Goal: Task Accomplishment & Management: Complete application form

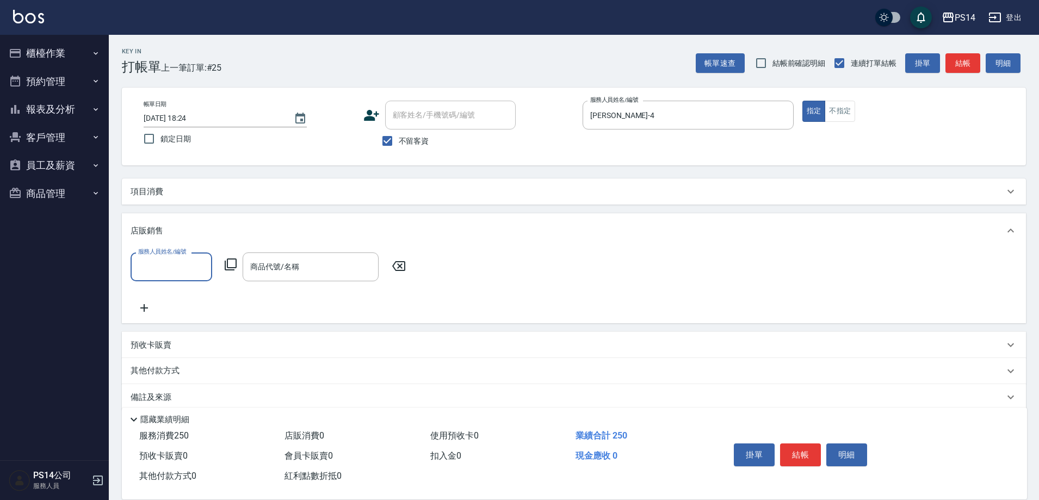
scroll to position [6, 0]
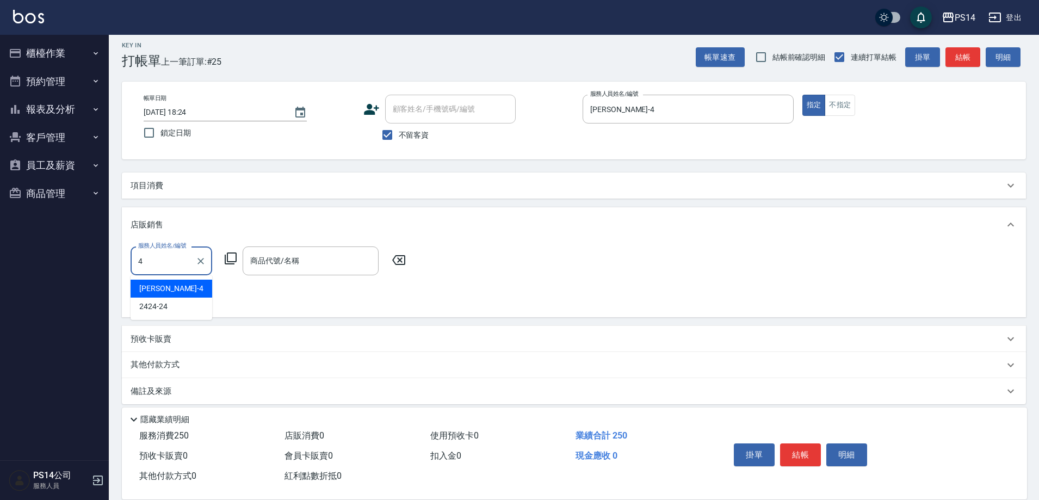
type input "[PERSON_NAME]-4"
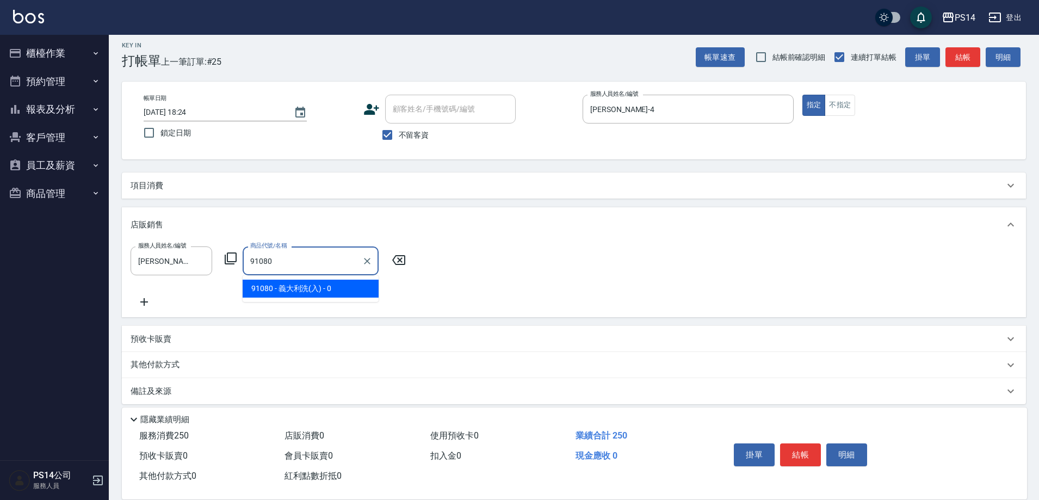
type input "義大利洗(入)"
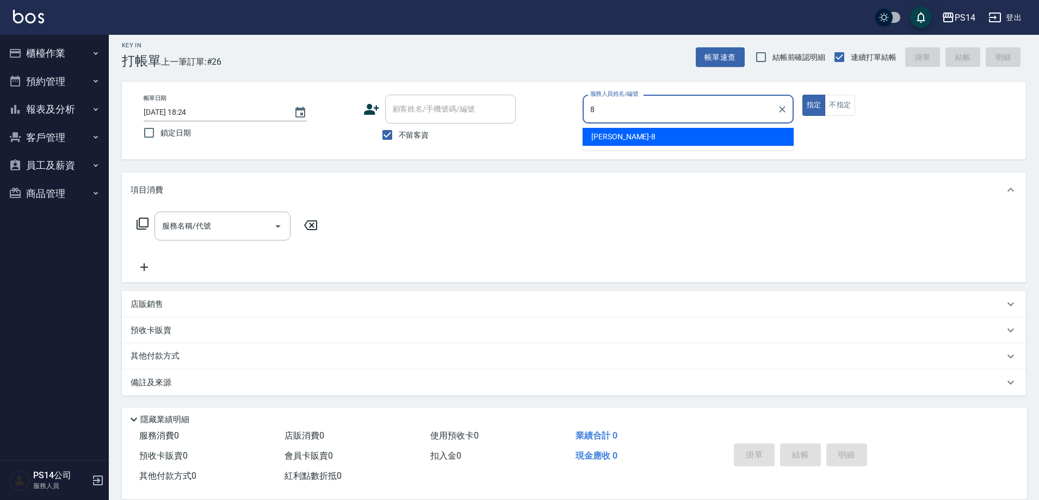
type input "[PERSON_NAME]-8"
type button "true"
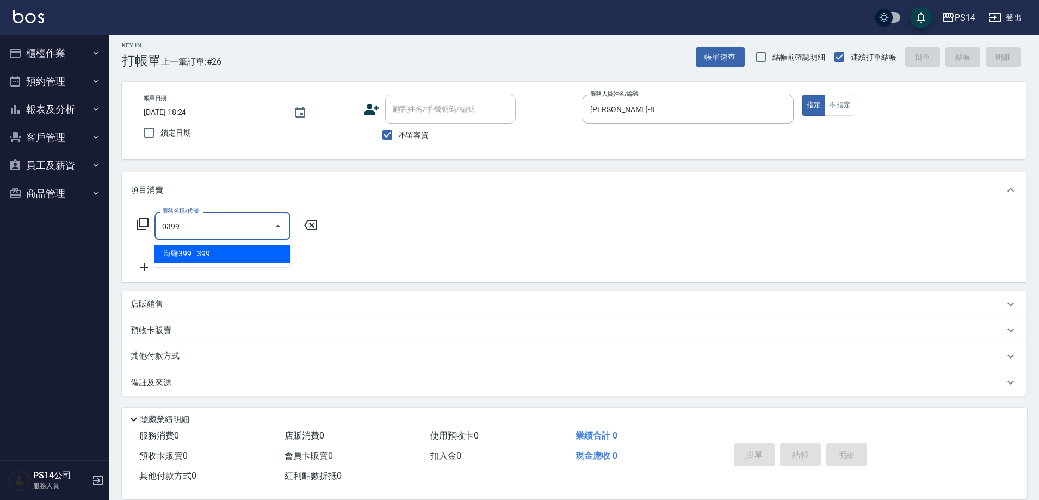
type input "海鹽399(0399)"
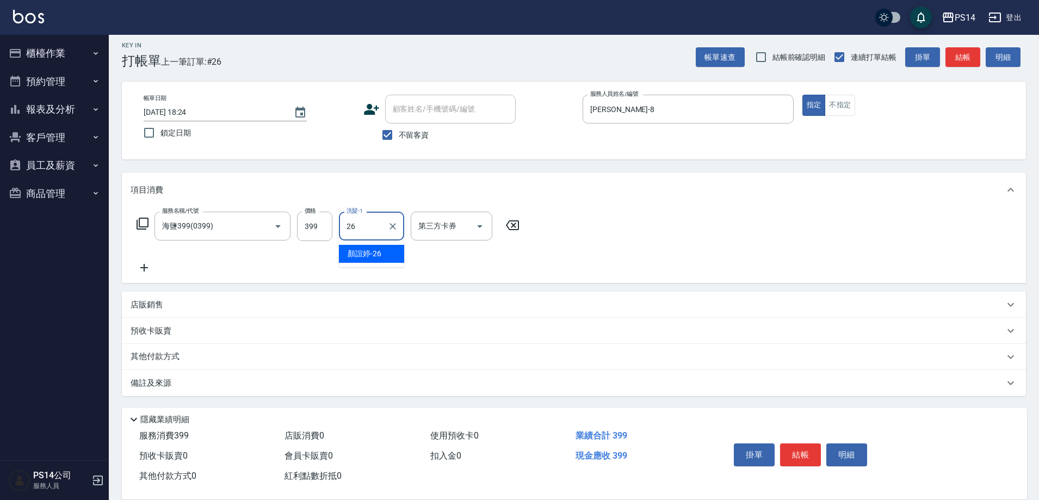
type input "[PERSON_NAME]-26"
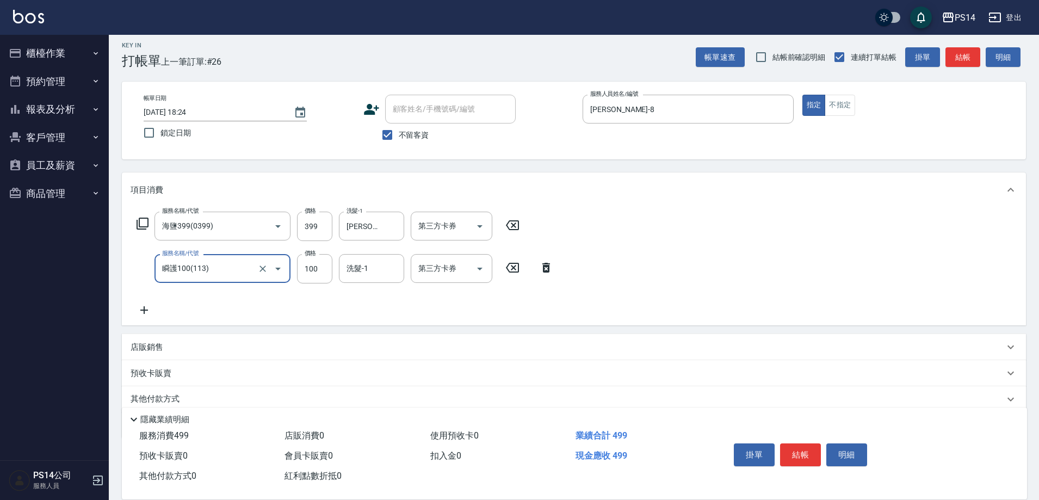
type input "瞬護100(113)"
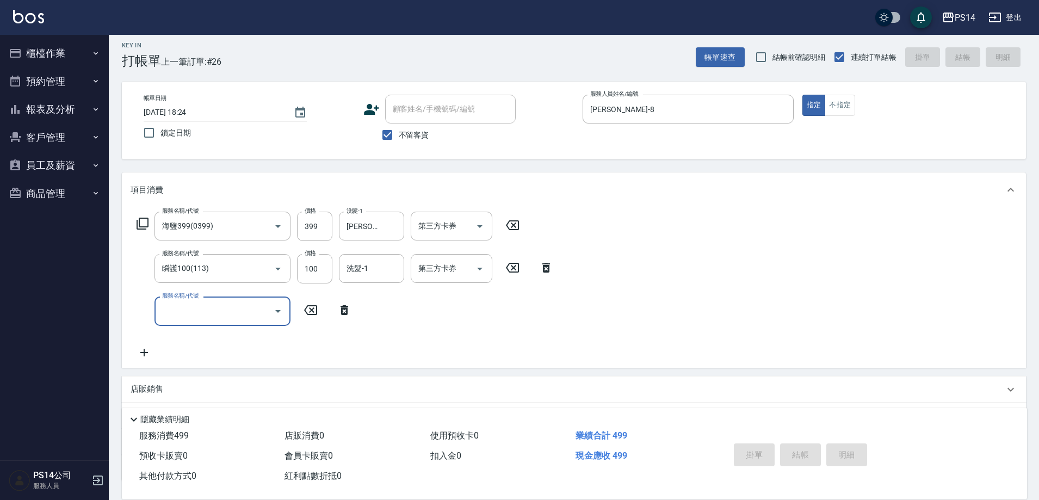
type input "[DATE] 18:25"
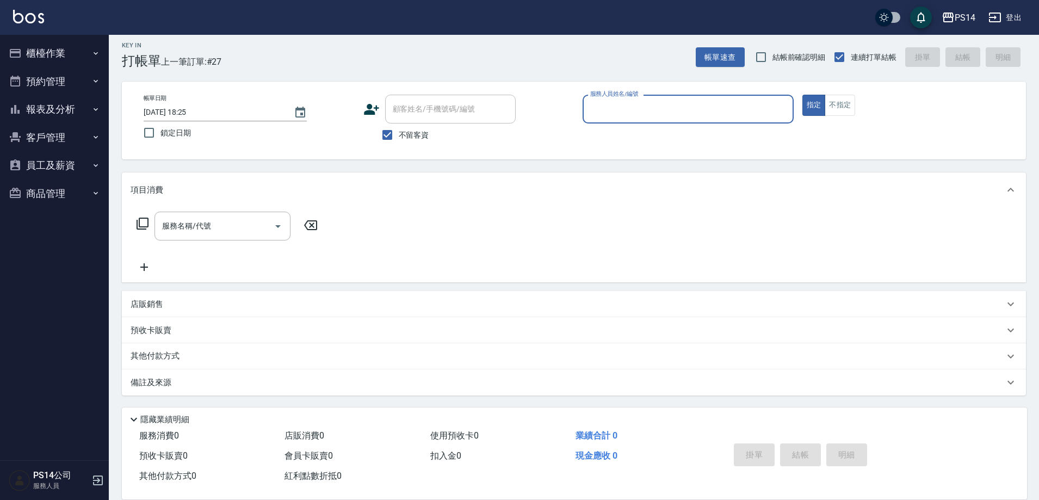
click at [48, 105] on button "報表及分析" at bounding box center [54, 109] width 100 height 28
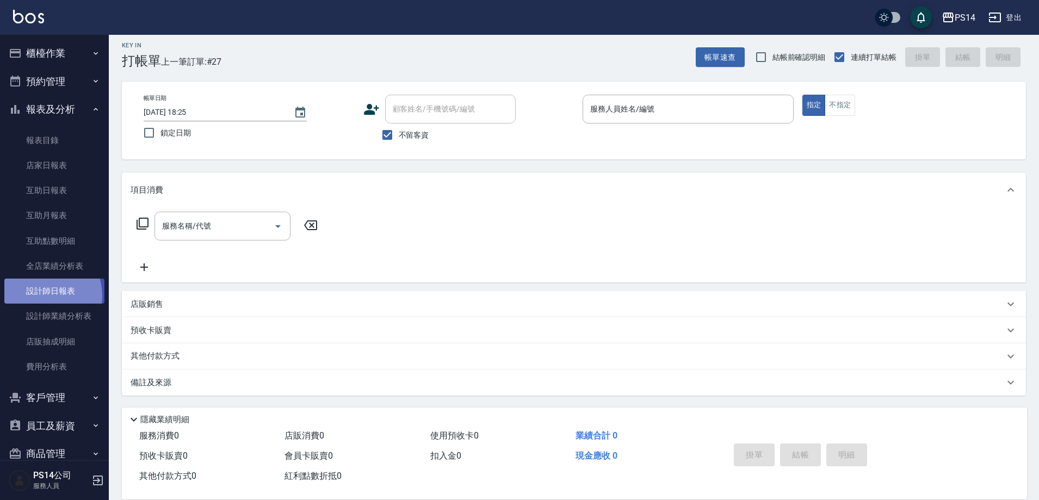
click at [44, 295] on link "設計師日報表" at bounding box center [54, 291] width 100 height 25
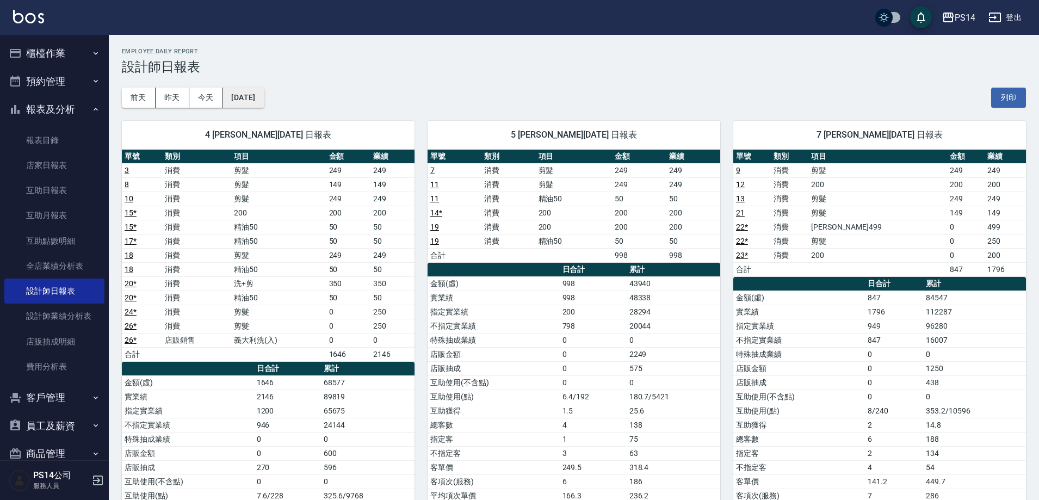
click at [264, 103] on button "[DATE]" at bounding box center [243, 98] width 41 height 20
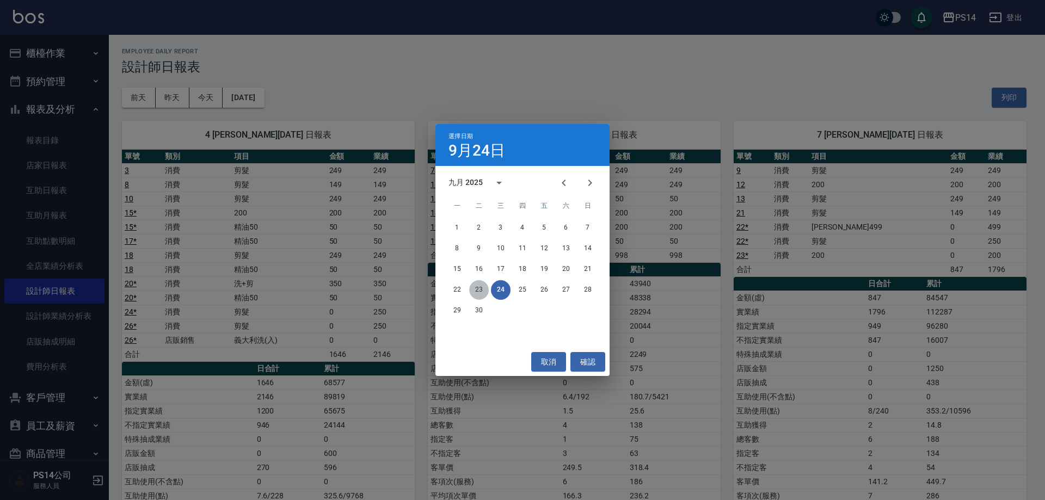
click at [472, 286] on button "23" at bounding box center [479, 290] width 20 height 20
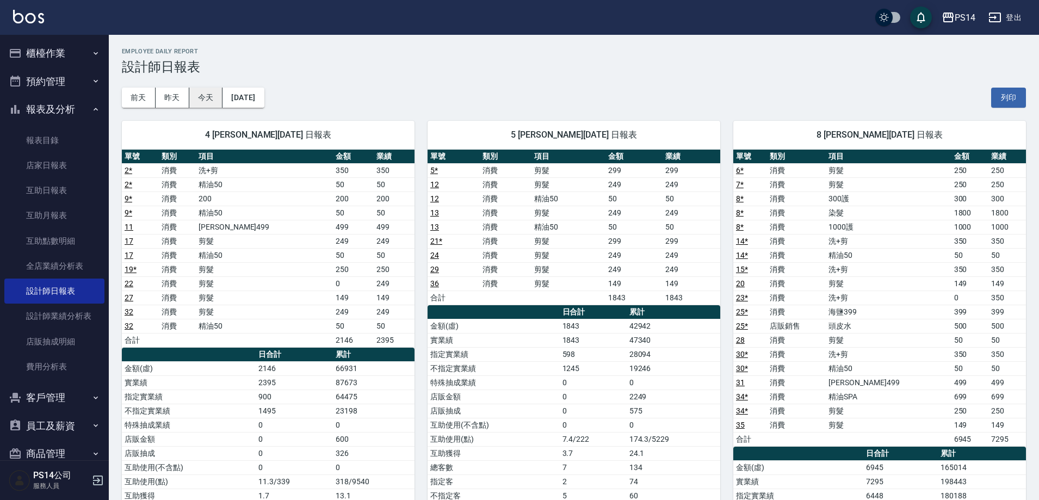
click at [208, 97] on button "今天" at bounding box center [206, 98] width 34 height 20
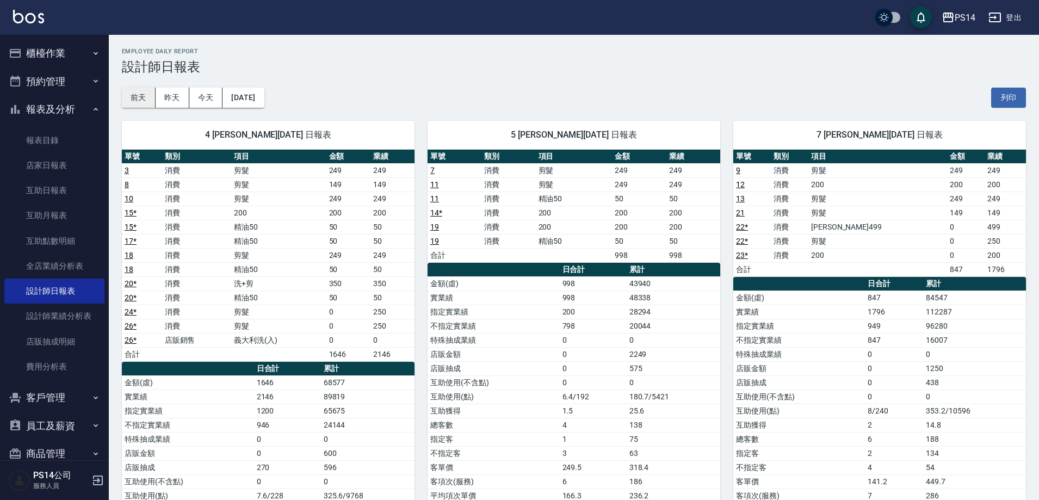
click at [134, 98] on button "前天" at bounding box center [139, 98] width 34 height 20
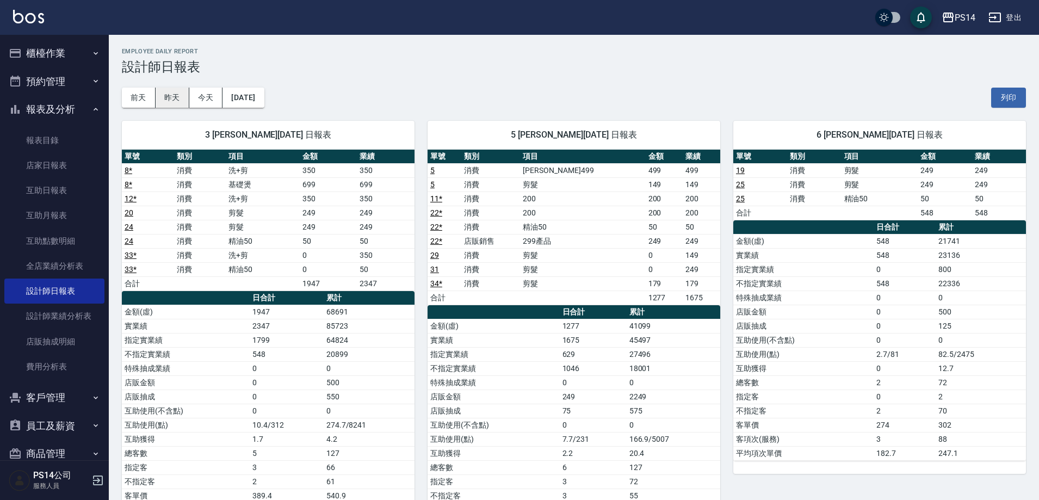
click at [165, 98] on button "昨天" at bounding box center [173, 98] width 34 height 20
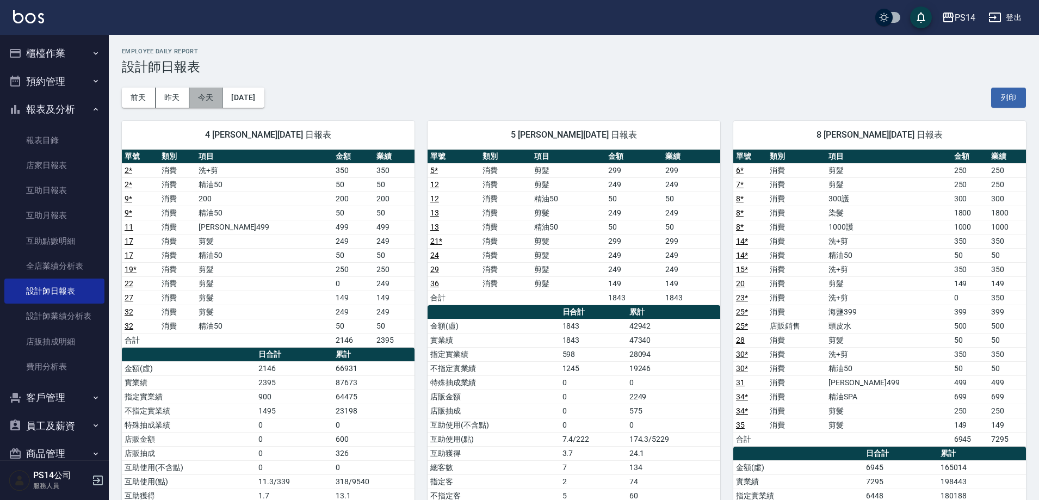
click at [209, 95] on button "今天" at bounding box center [206, 98] width 34 height 20
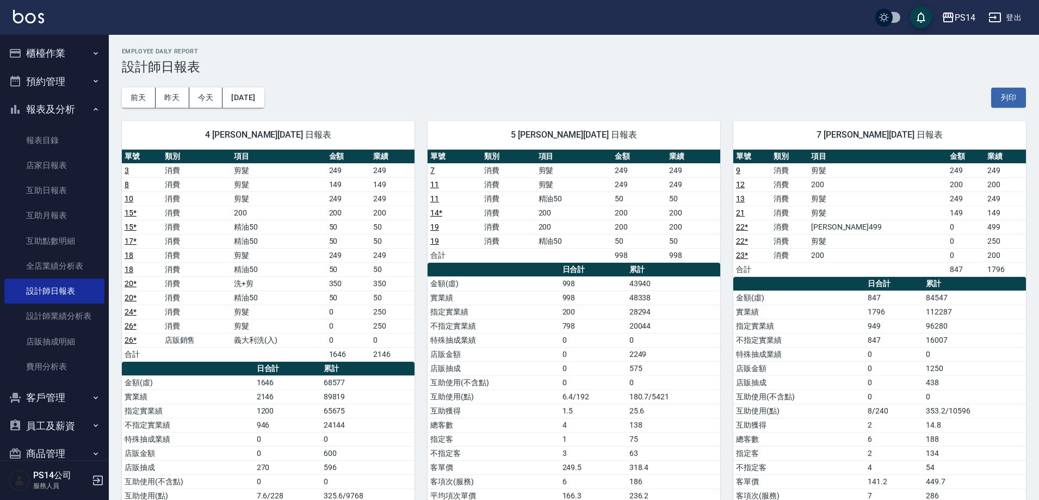
click at [59, 107] on button "報表及分析" at bounding box center [54, 109] width 100 height 28
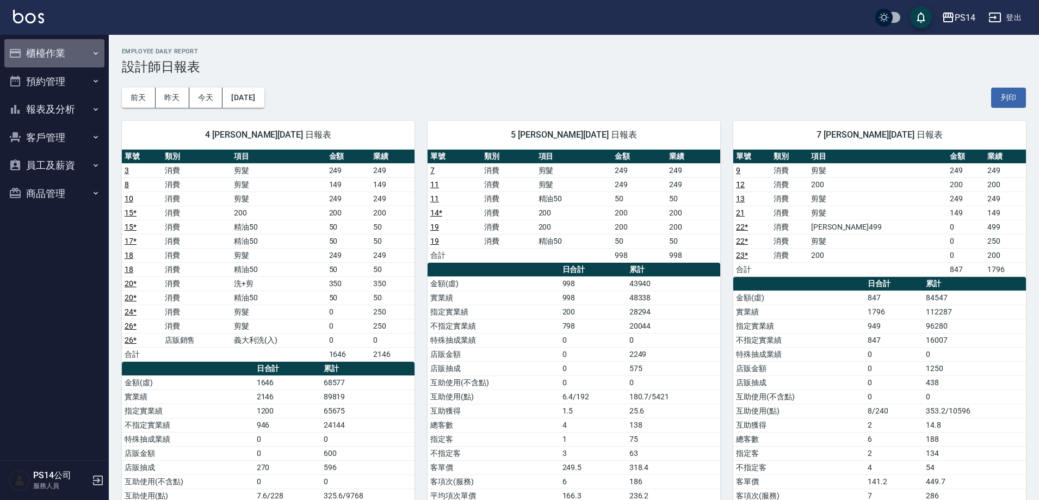
click at [49, 48] on button "櫃檯作業" at bounding box center [54, 53] width 100 height 28
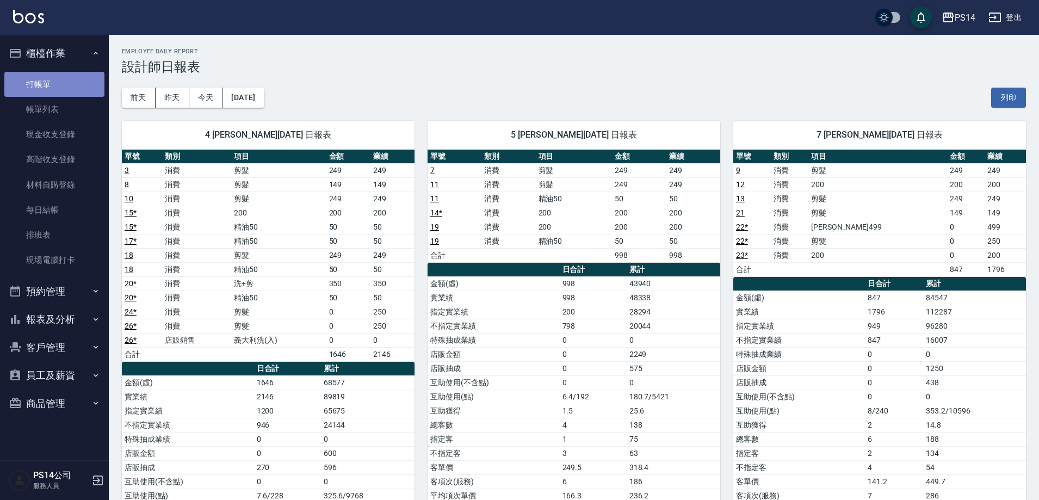
click at [56, 79] on link "打帳單" at bounding box center [54, 84] width 100 height 25
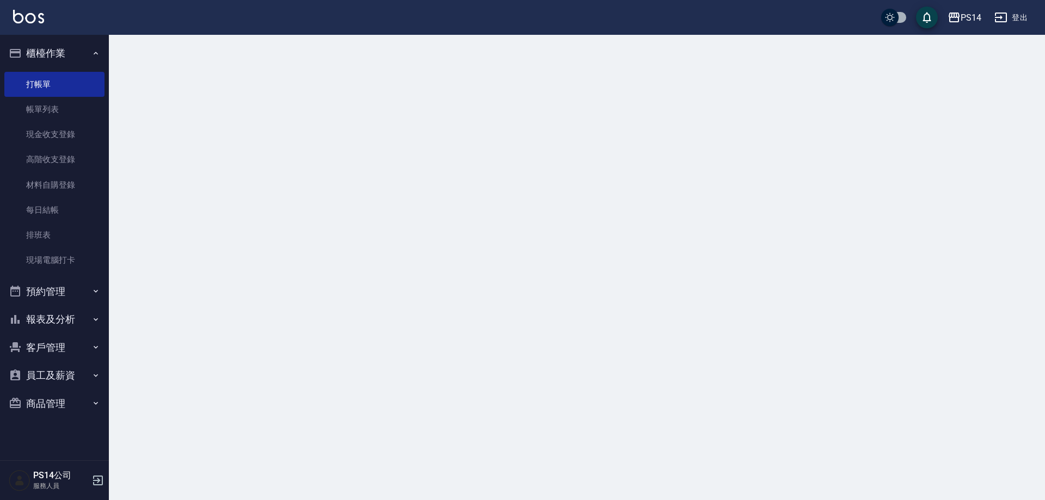
click at [53, 51] on button "櫃檯作業" at bounding box center [54, 53] width 100 height 28
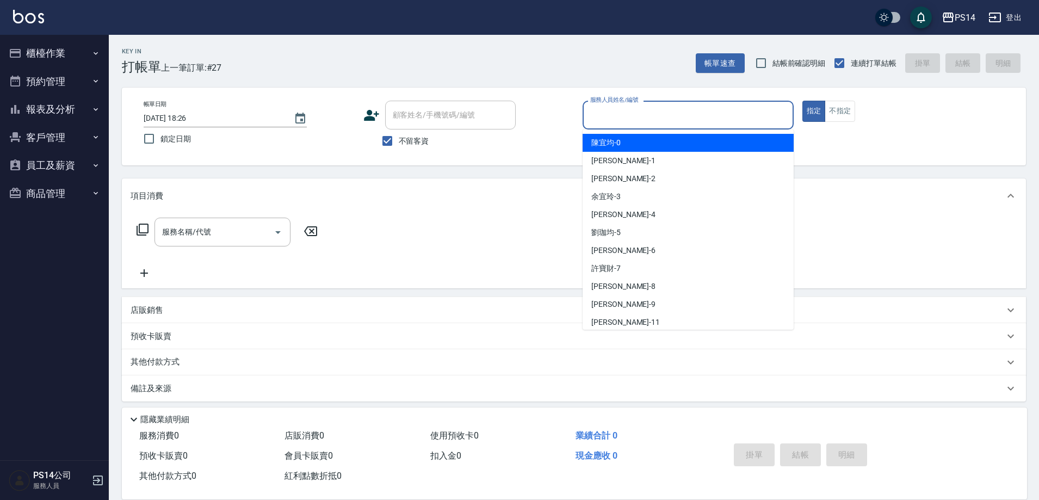
click at [606, 114] on input "服務人員姓名/編號" at bounding box center [688, 115] width 201 height 19
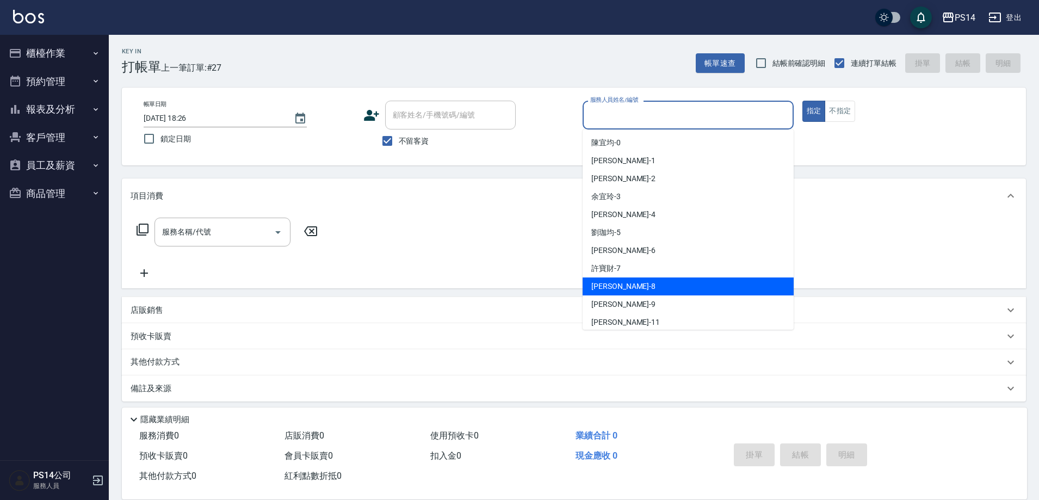
click at [608, 281] on span "[PERSON_NAME]-8" at bounding box center [623, 286] width 64 height 11
type input "[PERSON_NAME]-8"
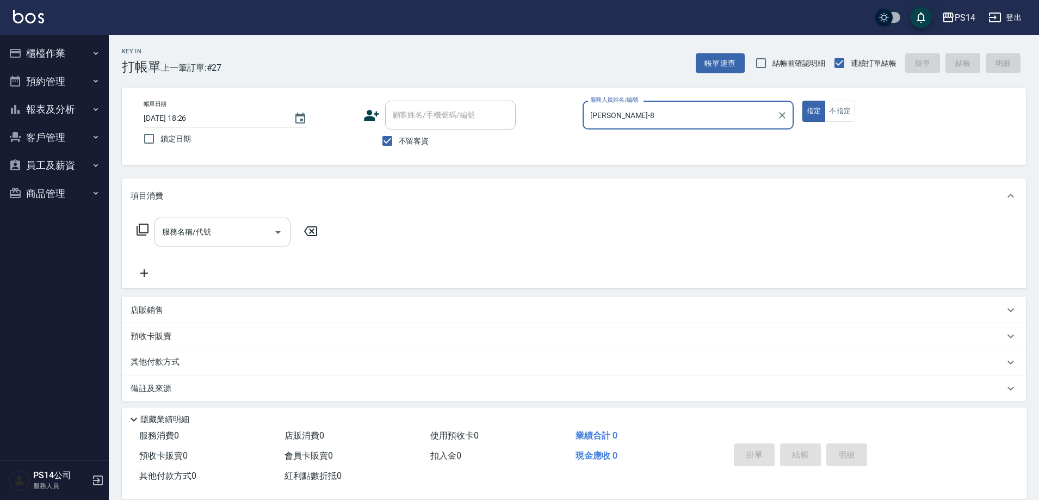
click at [193, 233] on input "服務名稱/代號" at bounding box center [214, 232] width 110 height 19
click at [657, 114] on input "[PERSON_NAME]-8" at bounding box center [680, 115] width 185 height 19
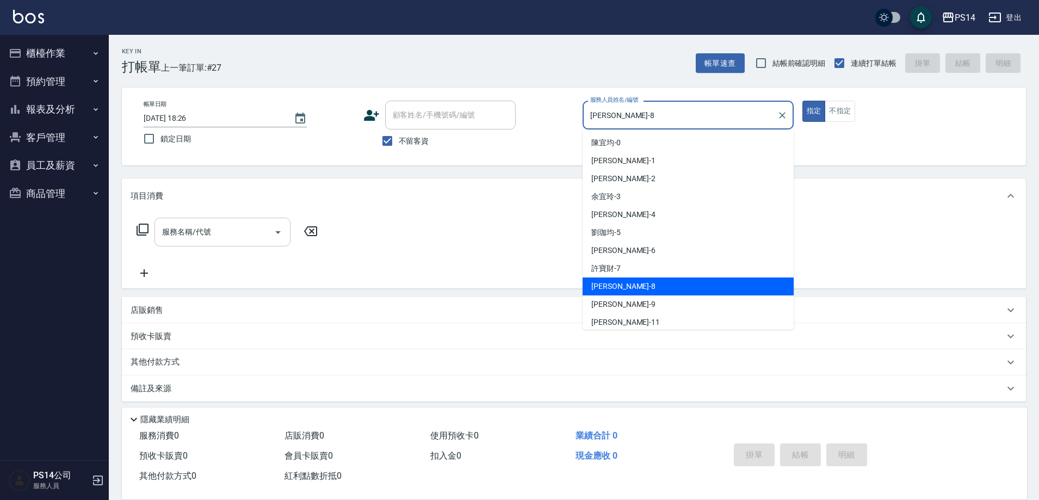
click at [193, 233] on input "服務名稱/代號" at bounding box center [214, 232] width 110 height 19
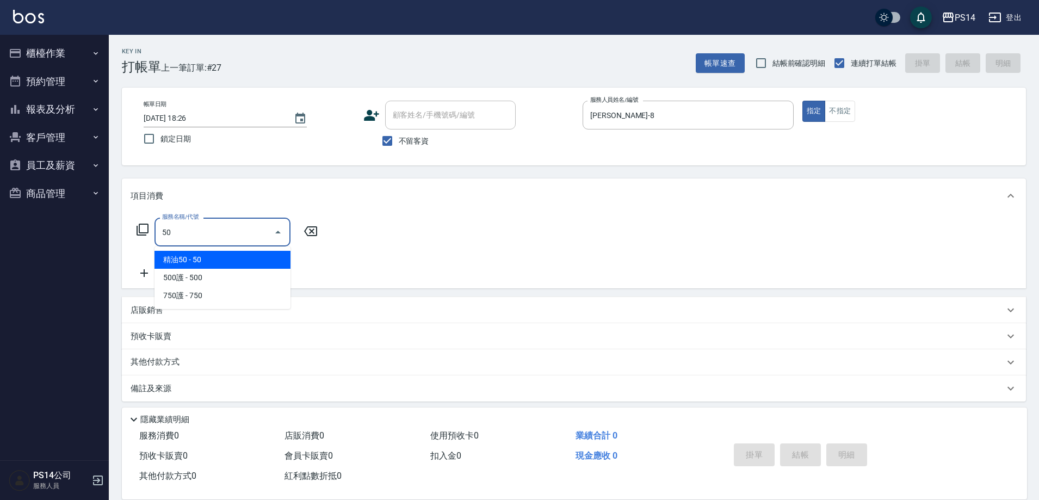
type input "5"
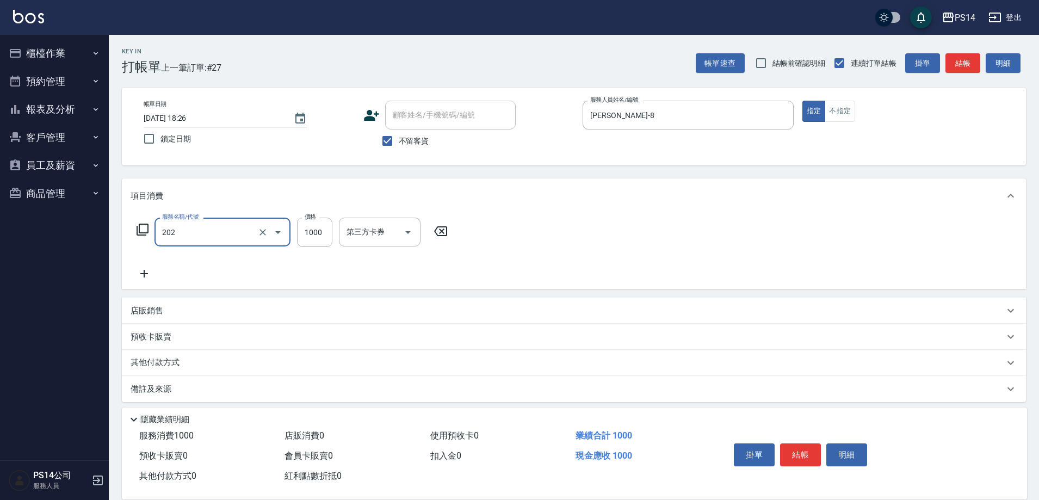
type input "燙髮(202)"
drag, startPoint x: 311, startPoint y: 230, endPoint x: 257, endPoint y: 223, distance: 53.8
click at [311, 230] on input "1000" at bounding box center [314, 232] width 35 height 29
type input "1500"
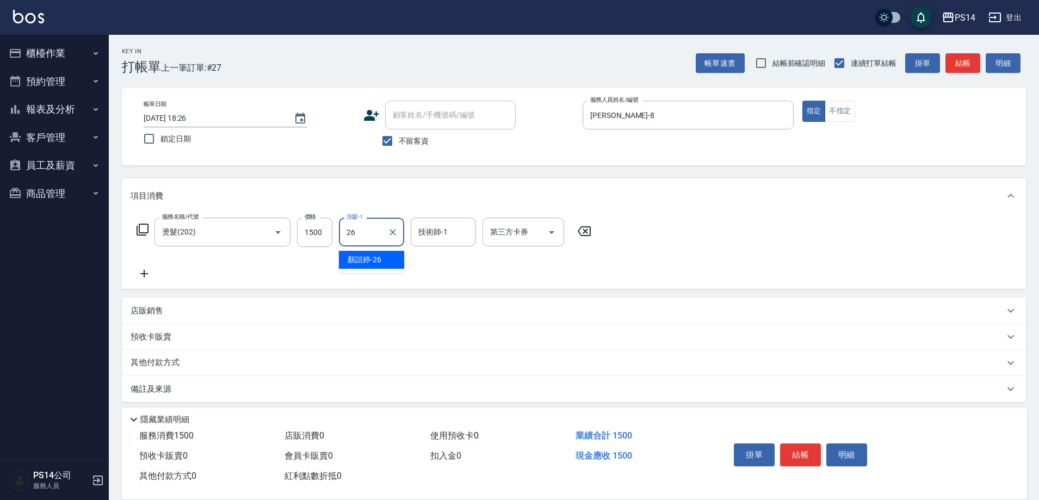
type input "[PERSON_NAME]-26"
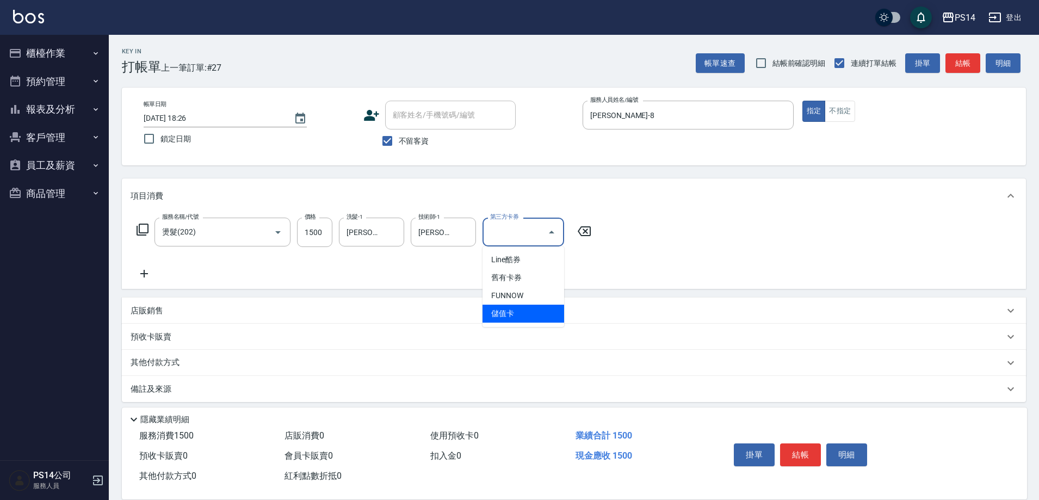
type input "儲值卡"
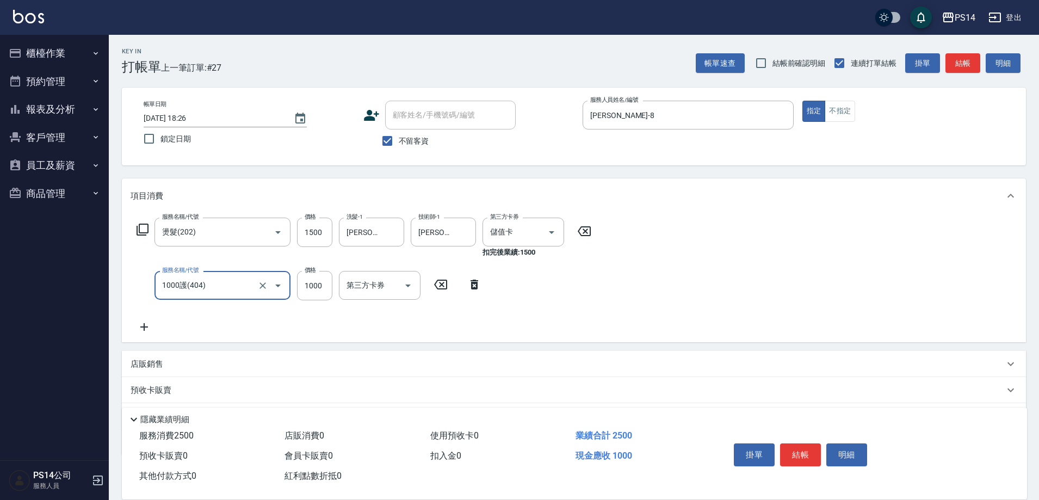
type input "1000護(404)"
type input "[PERSON_NAME]-26"
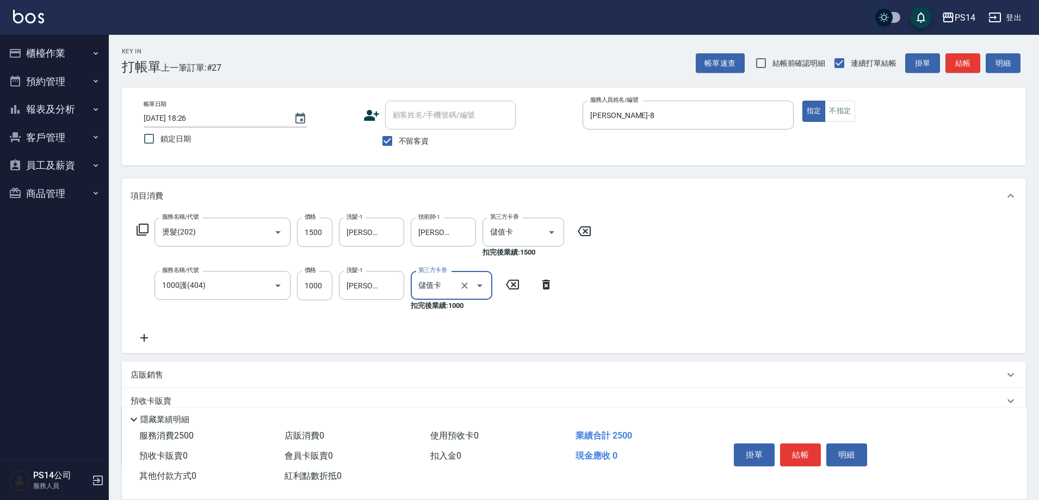
type input "儲值卡"
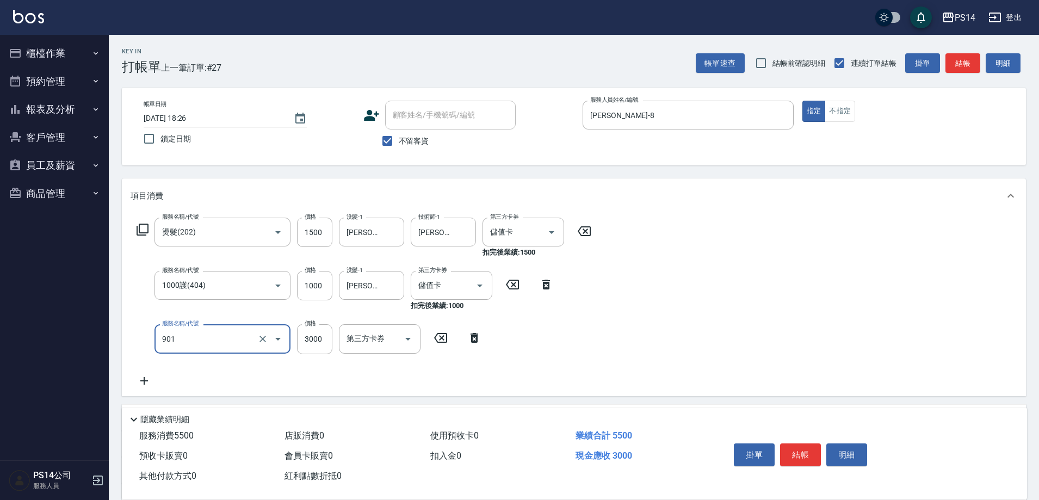
type input "儲值3000(901)"
type input "1300"
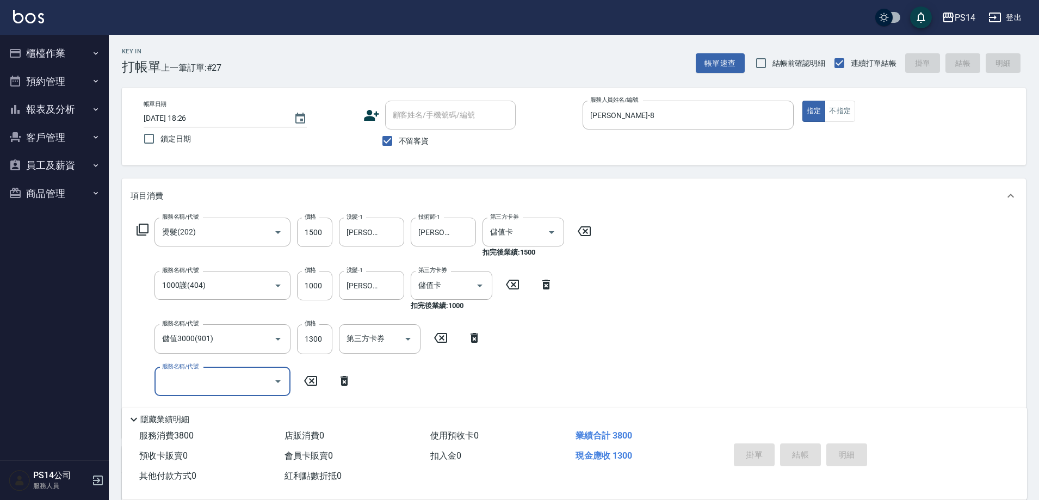
type input "[DATE] 18:42"
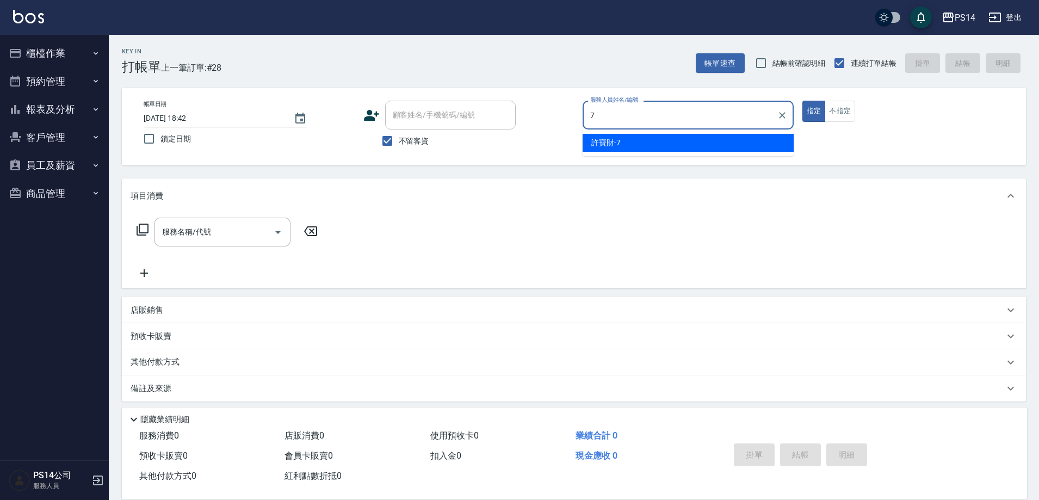
type input "[PERSON_NAME]-7"
type button "true"
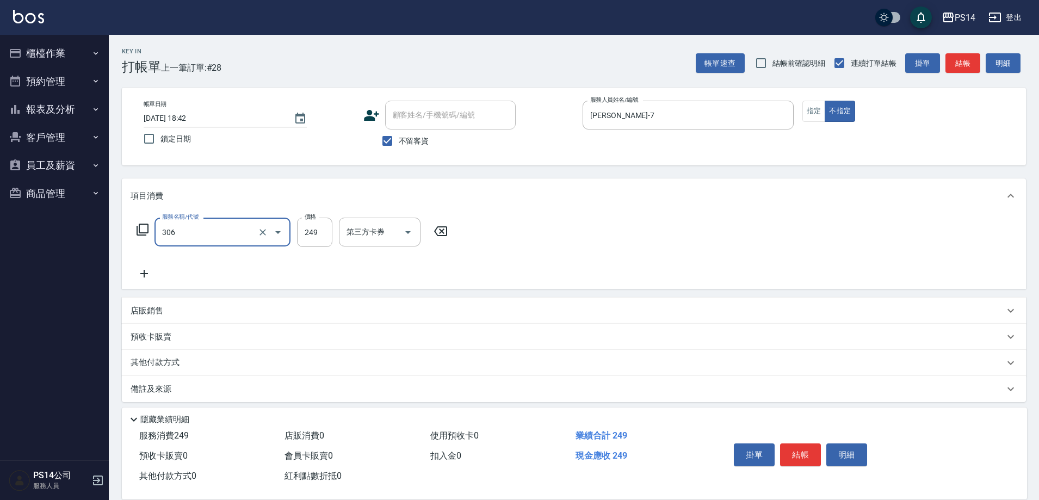
type input "剪髮(306)"
type input "[PERSON_NAME]-26"
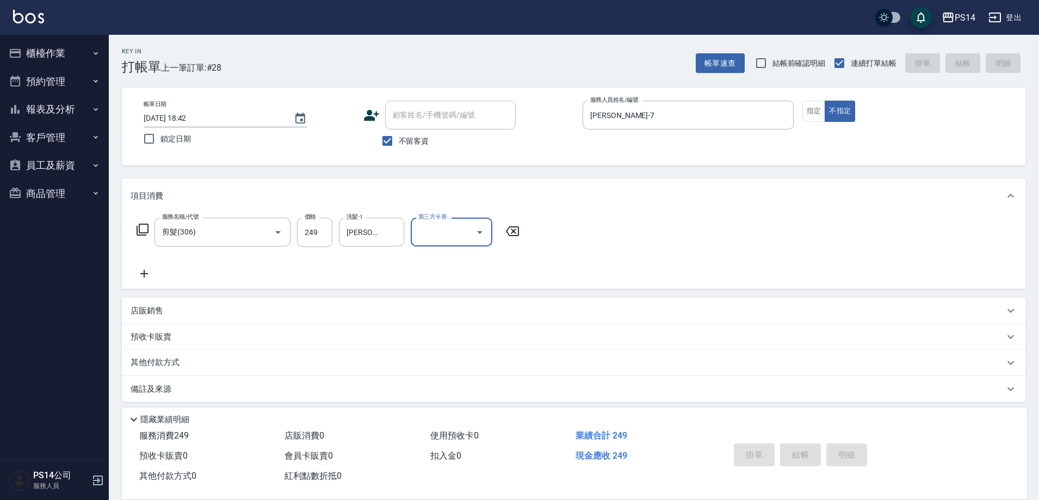
type input "[DATE] 18:51"
